Goal: Navigation & Orientation: Find specific page/section

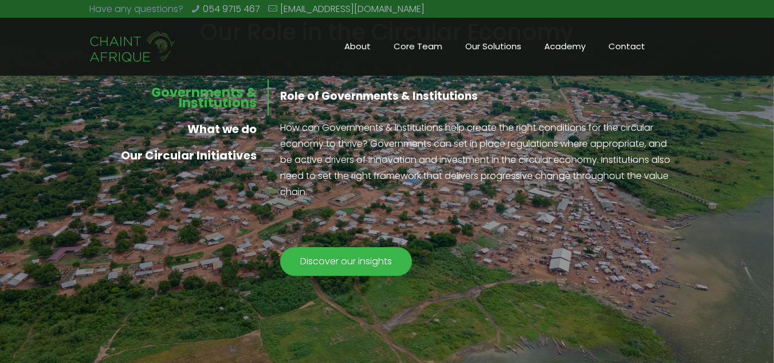
scroll to position [971, 0]
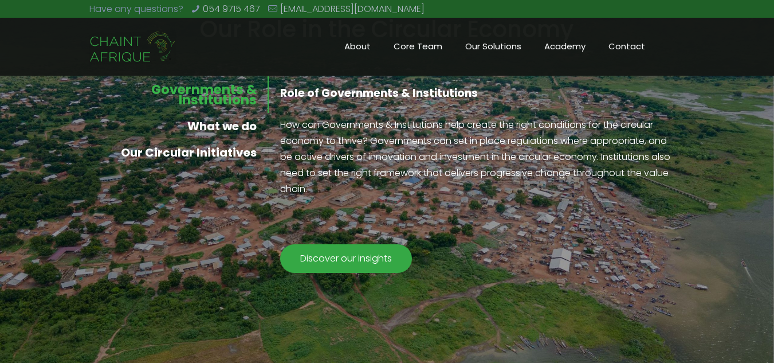
click at [309, 262] on span "Discover our insights" at bounding box center [346, 258] width 115 height 29
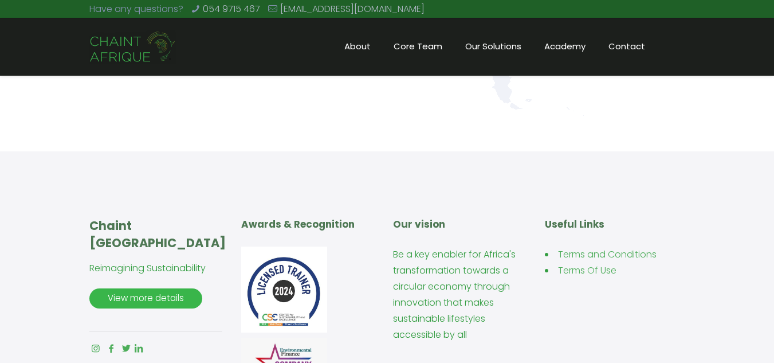
scroll to position [2637, 0]
click at [26, 57] on div "About Core Values Core Team Our Solutions Solutions Nexmatics NetCYCLE Consulti…" at bounding box center [387, 47] width 774 height 58
